Goal: Task Accomplishment & Management: Manage account settings

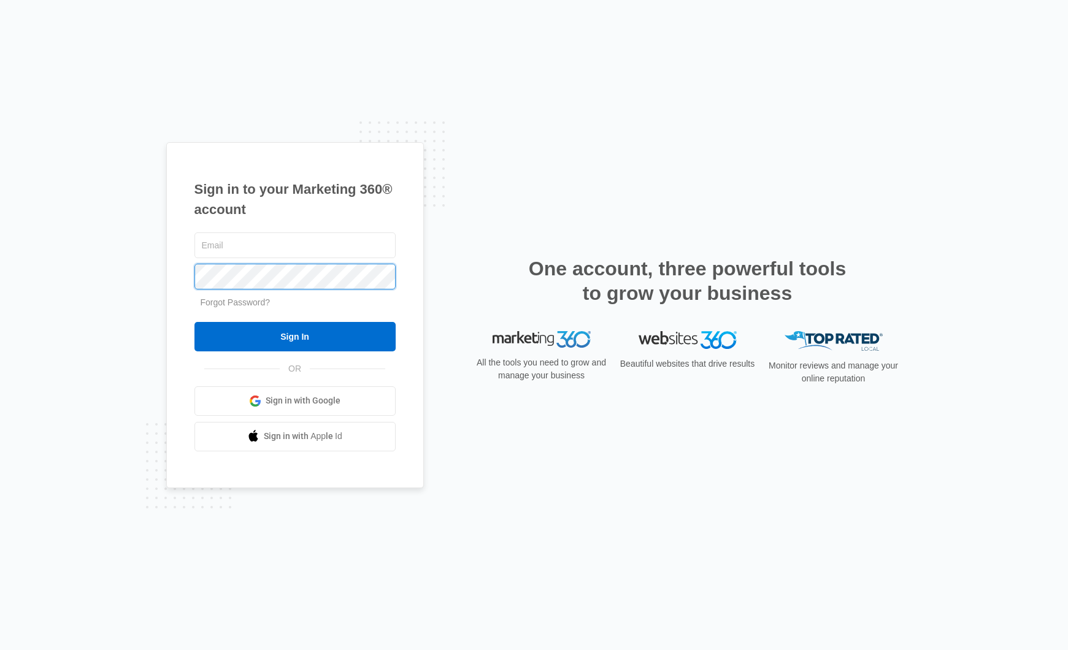
type input "tim@explorest-travel.com"
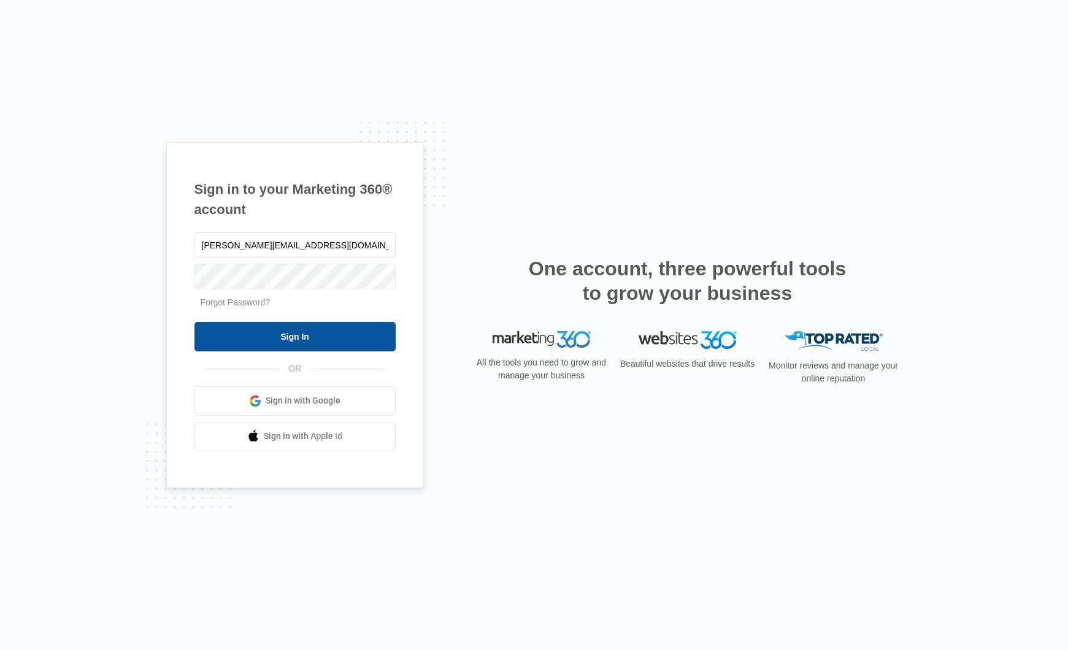
click at [335, 340] on input "Sign In" at bounding box center [294, 336] width 201 height 29
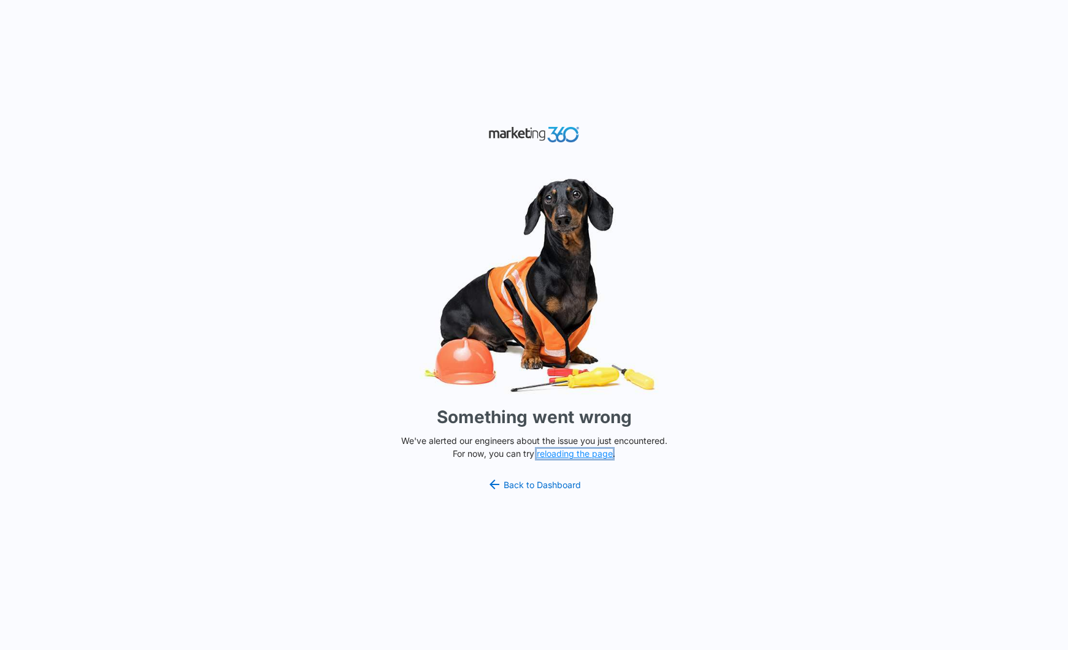
click at [580, 454] on button "reloading the page" at bounding box center [575, 454] width 76 height 10
click at [568, 484] on link "Back to Dashboard" at bounding box center [534, 484] width 94 height 15
click at [550, 481] on link "Back to Dashboard" at bounding box center [534, 484] width 94 height 15
click at [579, 456] on button "reloading the page" at bounding box center [575, 454] width 76 height 10
